Goal: Information Seeking & Learning: Learn about a topic

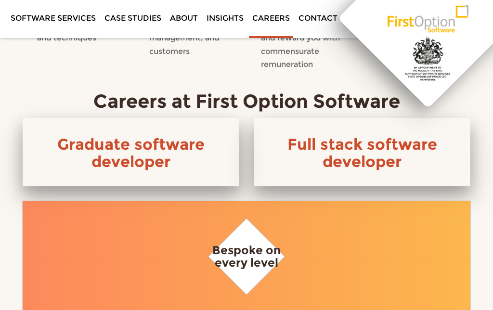
scroll to position [487, 0]
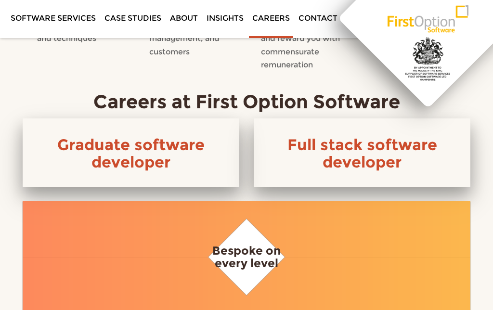
click at [344, 147] on link "Full stack software developer" at bounding box center [363, 153] width 150 height 36
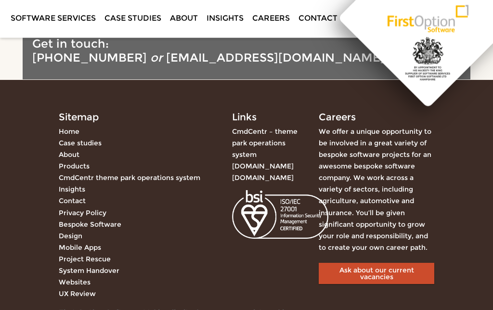
scroll to position [782, 0]
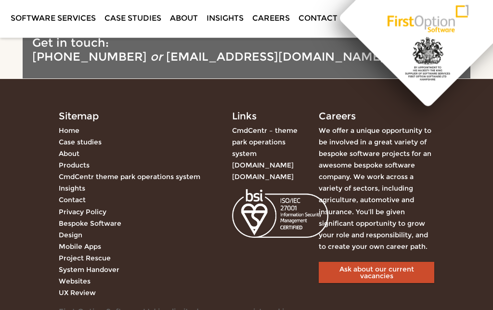
click at [86, 243] on link "Mobile Apps" at bounding box center [80, 247] width 42 height 9
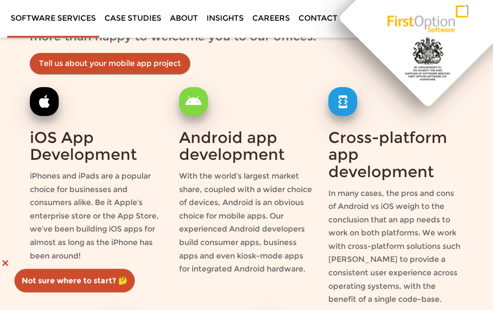
scroll to position [1799, 0]
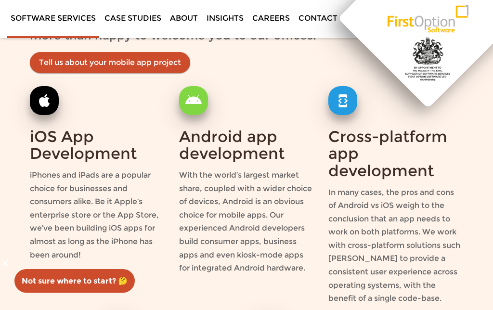
click at [5, 266] on span at bounding box center [5, 264] width 15 height 6
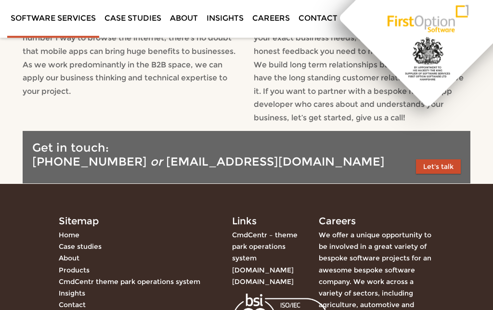
scroll to position [4935, 0]
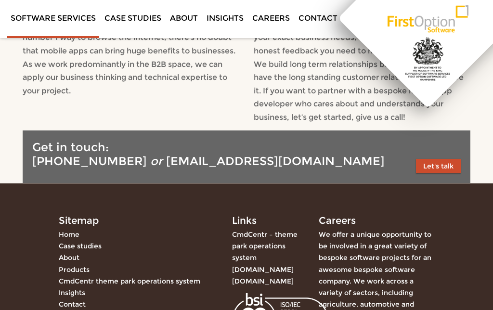
click at [167, 277] on link "CmdCentr theme park operations system" at bounding box center [130, 281] width 142 height 9
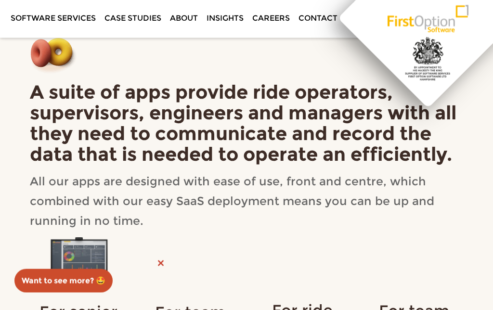
scroll to position [967, 0]
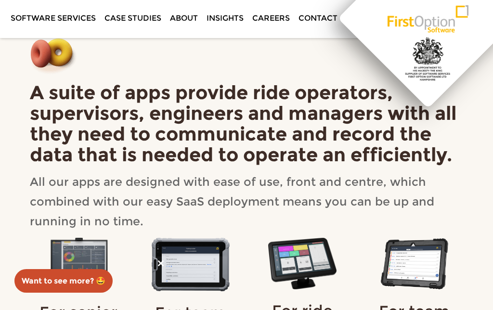
click at [160, 266] on span at bounding box center [160, 264] width 15 height 6
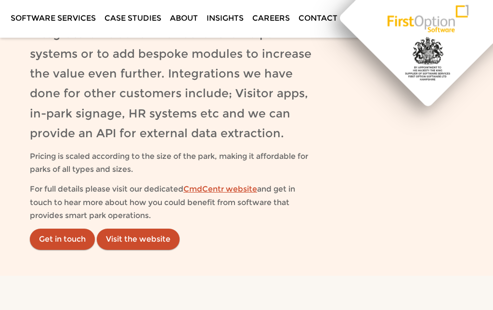
scroll to position [1707, 0]
click at [143, 229] on link "Visit the website" at bounding box center [138, 239] width 83 height 21
